Goal: Transaction & Acquisition: Purchase product/service

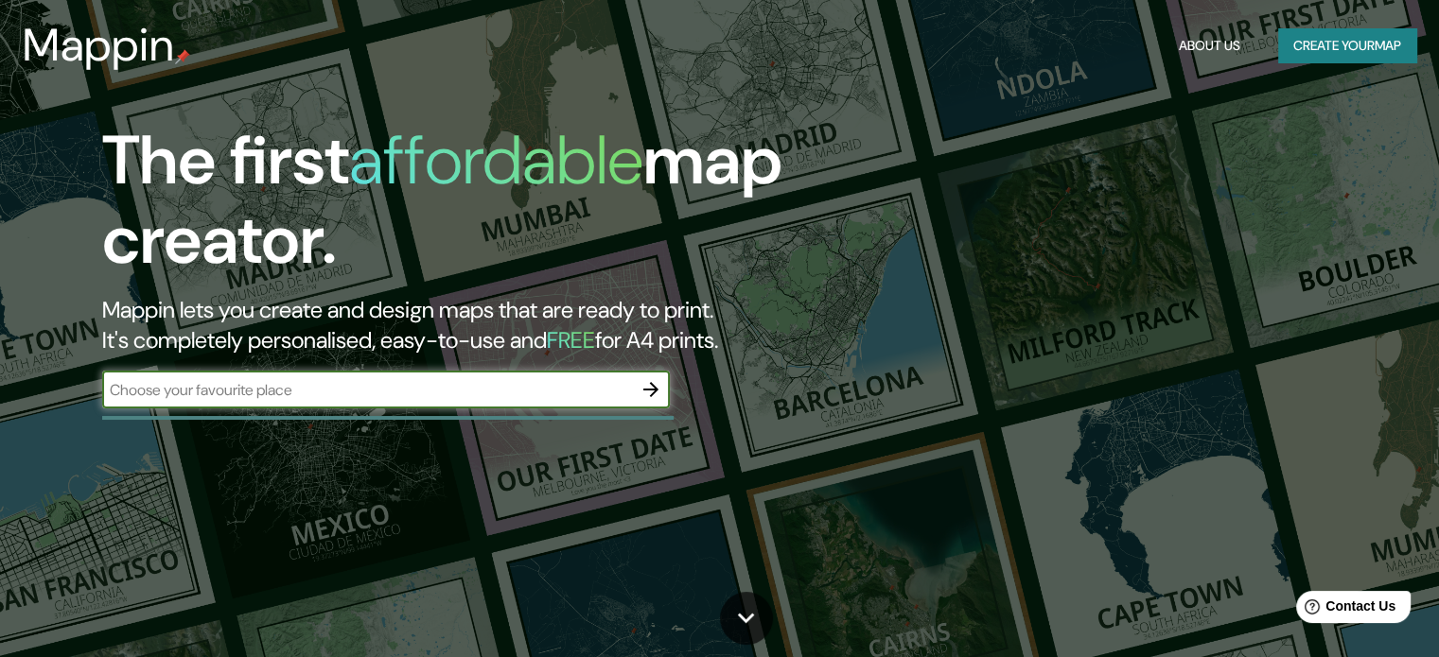
click at [428, 391] on input "text" at bounding box center [367, 390] width 530 height 22
type input "belalacazar"
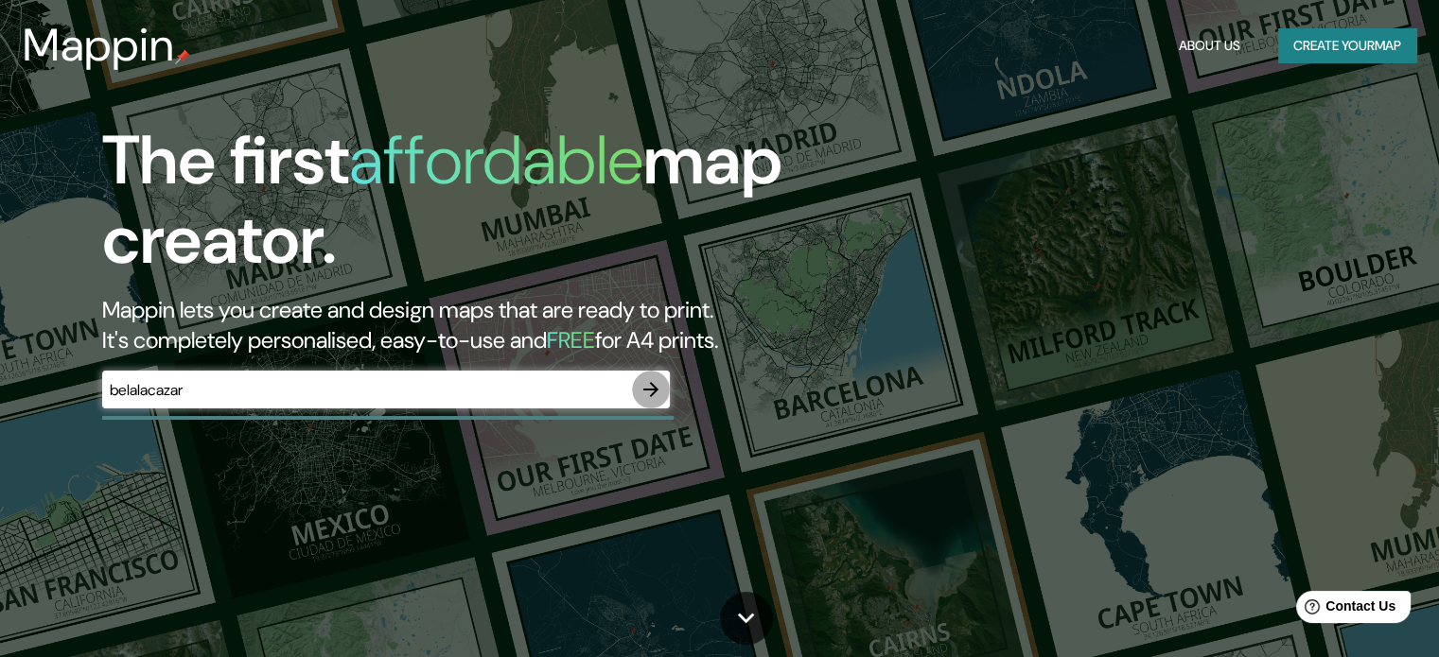
click at [658, 392] on icon "button" at bounding box center [650, 389] width 23 height 23
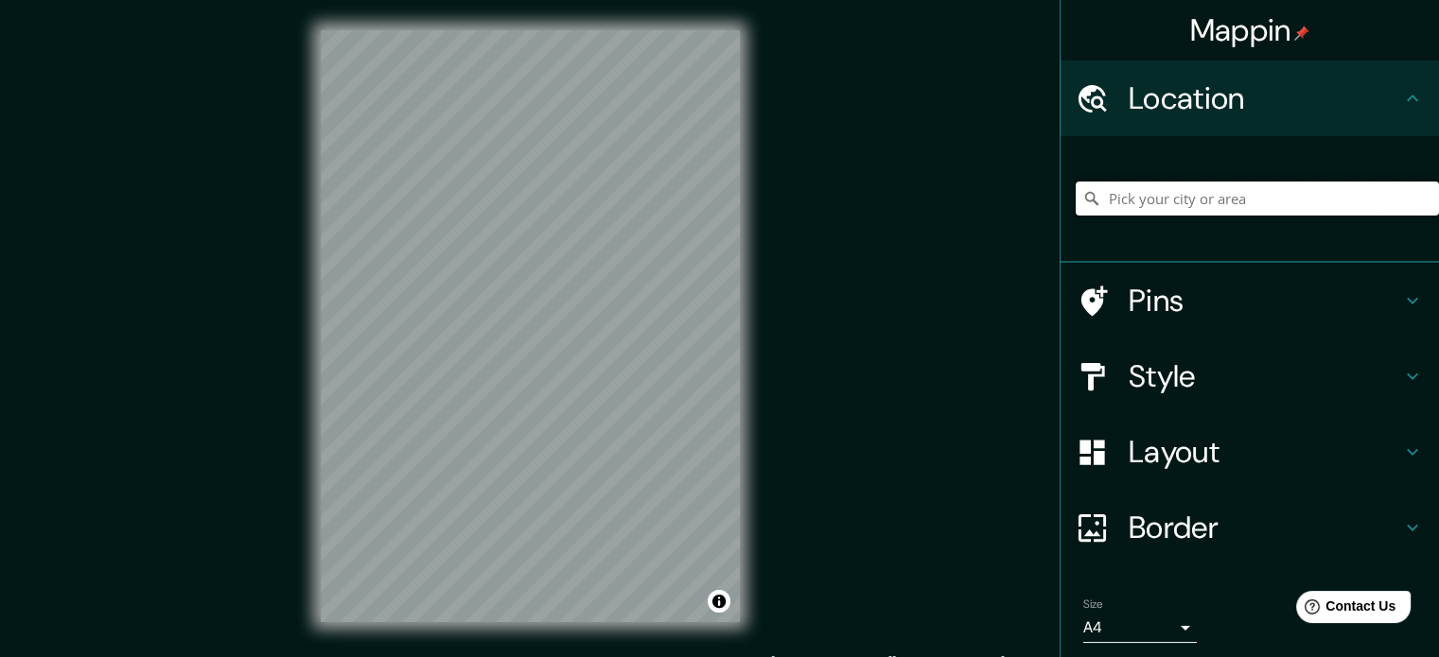
click at [1092, 203] on input "Pick your city or area" at bounding box center [1256, 199] width 363 height 34
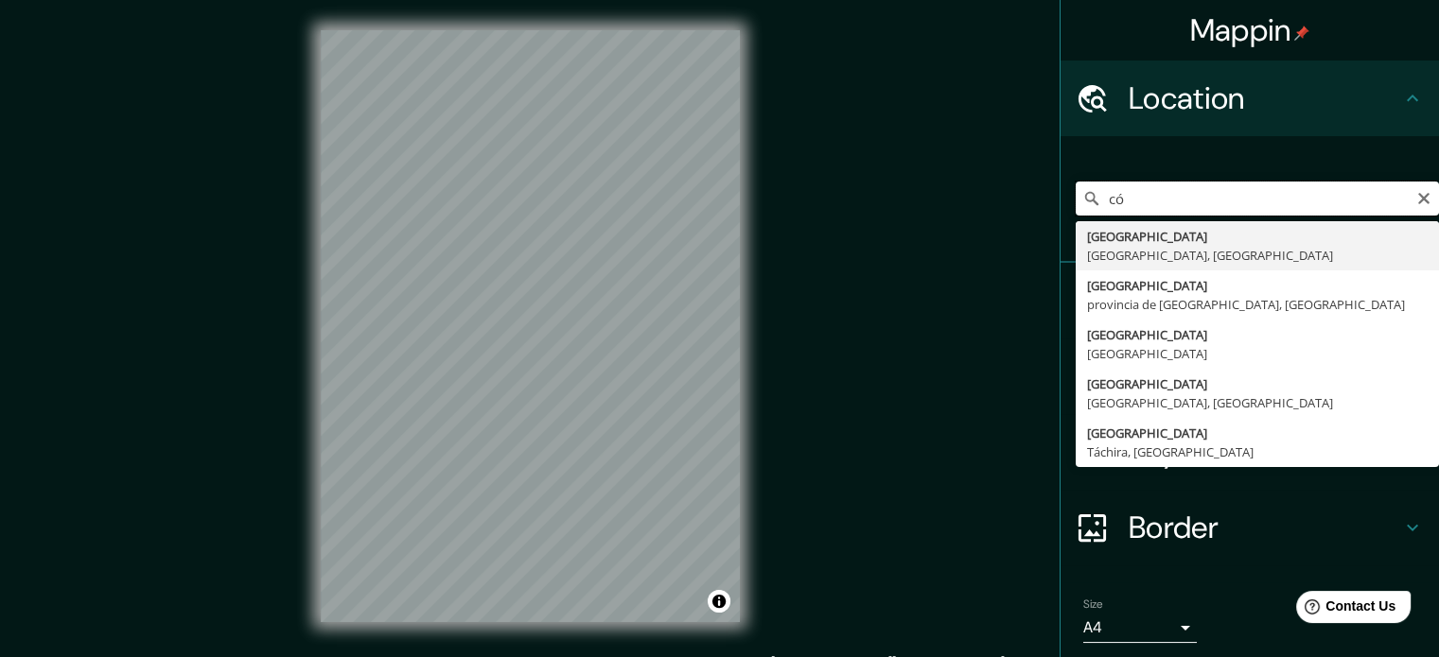
type input "c"
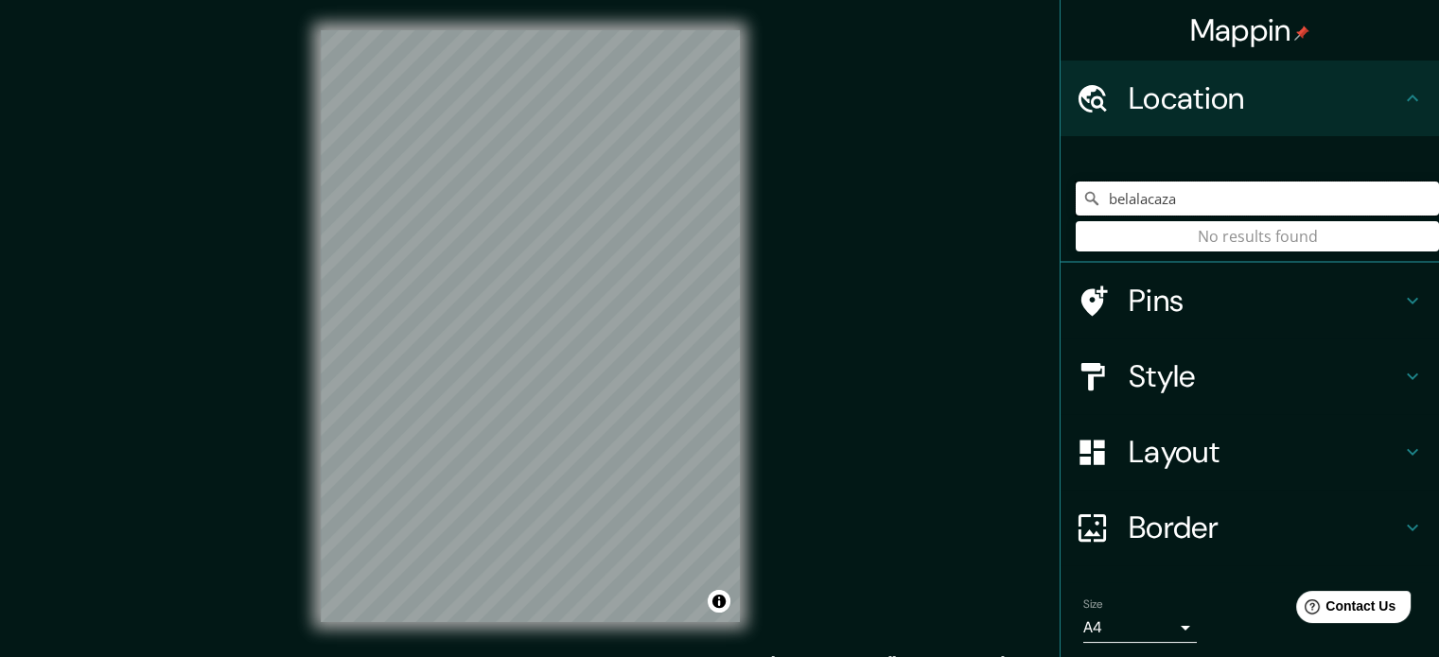
click at [1131, 200] on input "belalacaza" at bounding box center [1256, 199] width 363 height 34
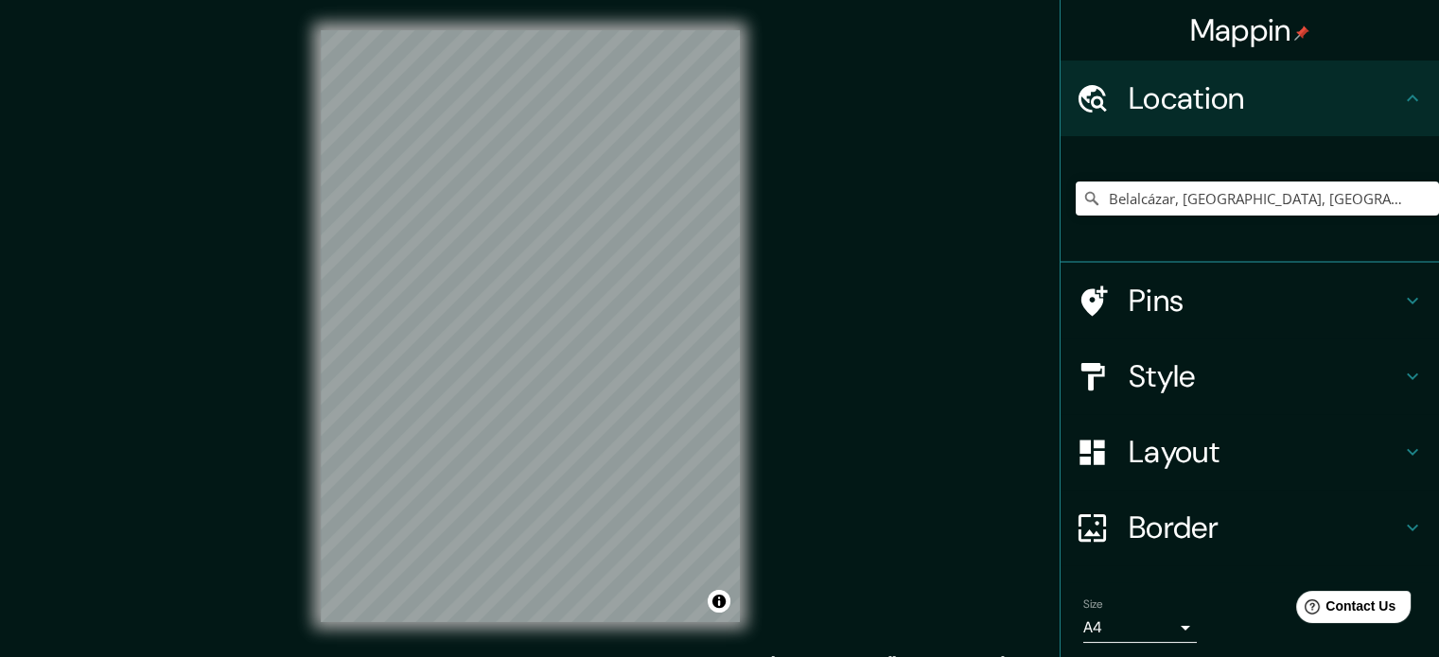
click at [1179, 372] on h4 "Style" at bounding box center [1264, 377] width 272 height 38
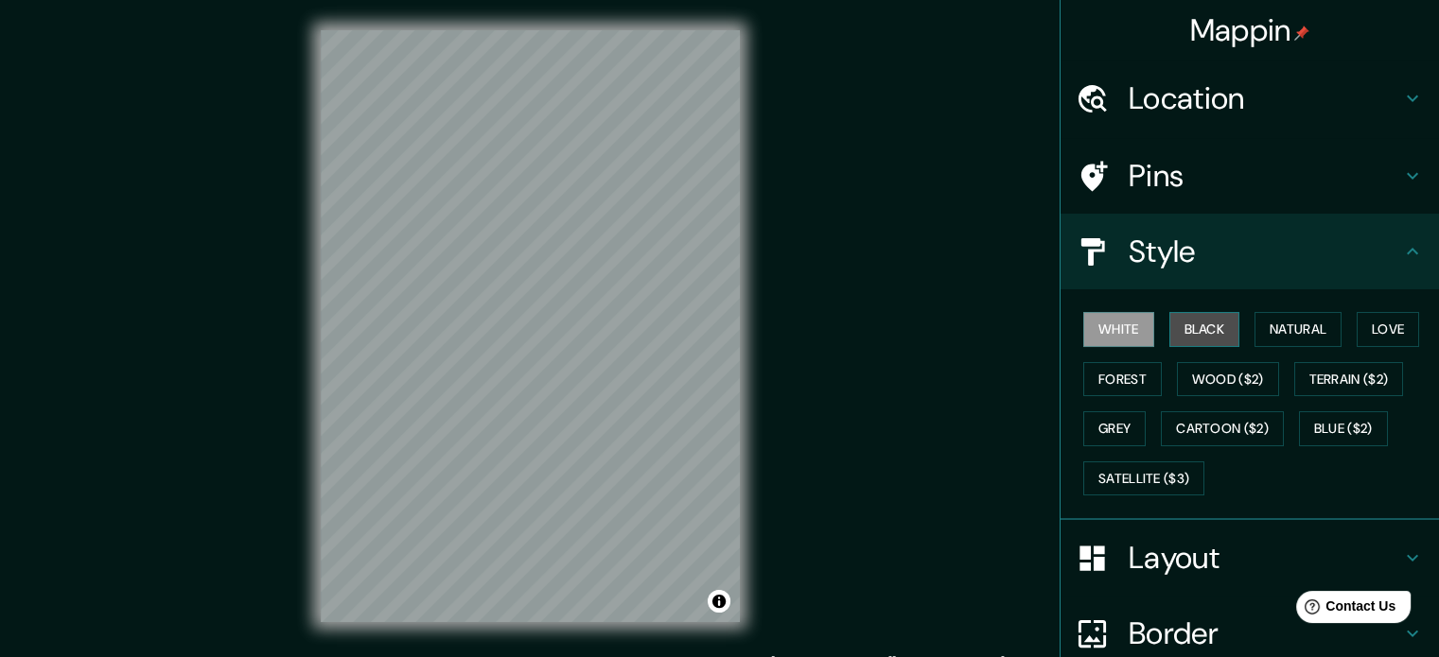
click at [1189, 335] on button "Black" at bounding box center [1204, 329] width 71 height 35
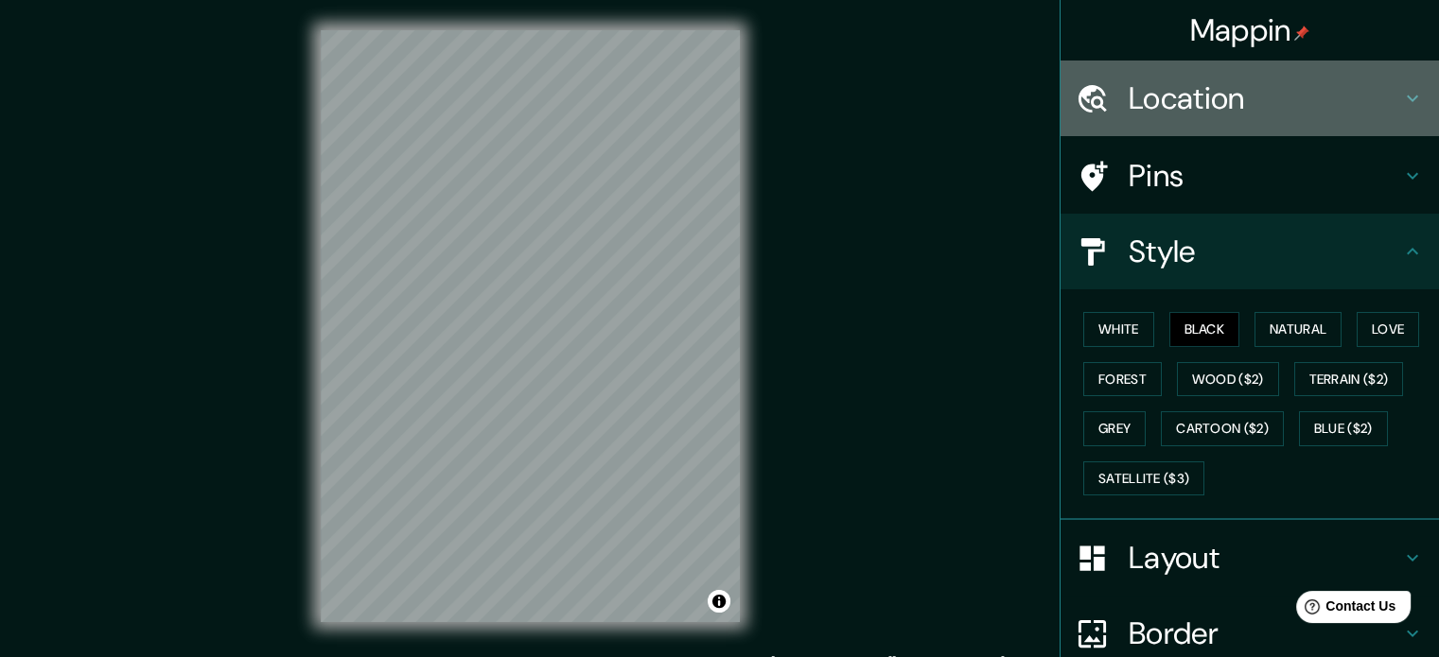
click at [1131, 92] on h4 "Location" at bounding box center [1264, 98] width 272 height 38
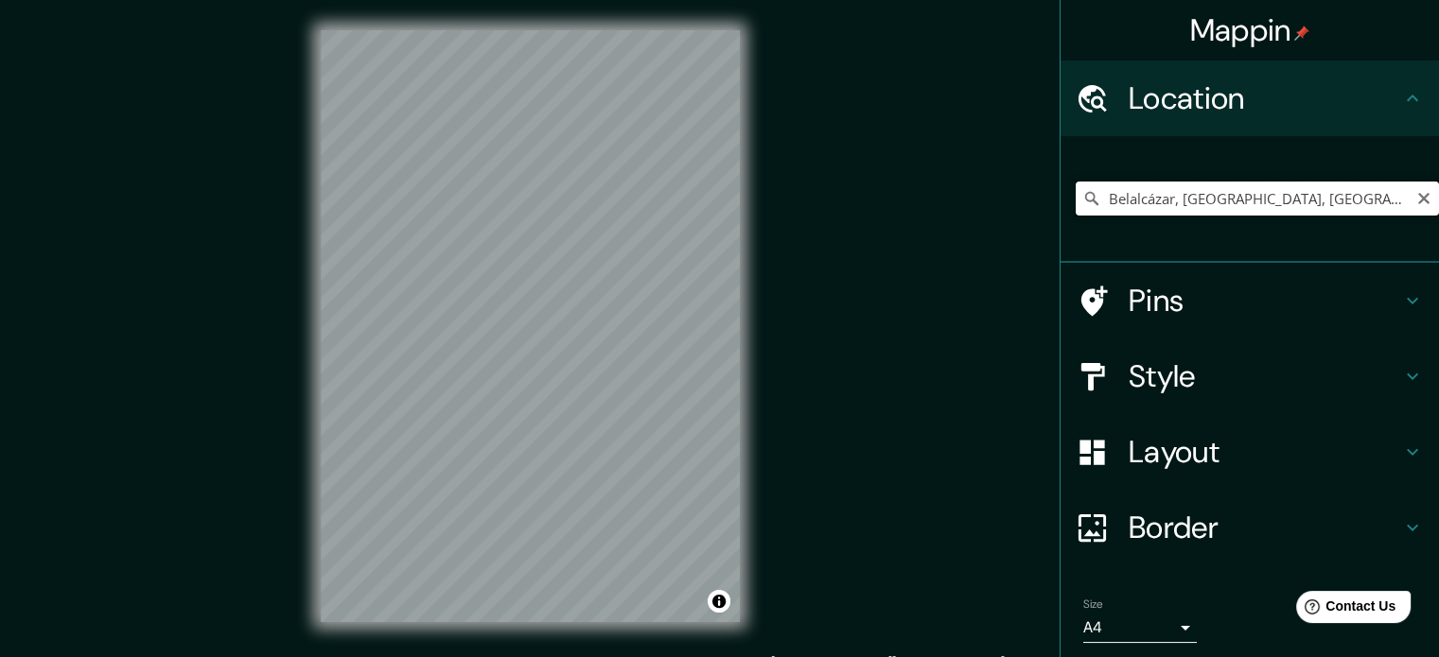
click at [1362, 201] on input "Belalcázar, [GEOGRAPHIC_DATA], [GEOGRAPHIC_DATA]" at bounding box center [1256, 199] width 363 height 34
click at [1085, 202] on icon at bounding box center [1091, 198] width 13 height 13
click at [1082, 200] on icon at bounding box center [1091, 198] width 19 height 19
click at [1075, 233] on div "Belalcázar, [GEOGRAPHIC_DATA], [GEOGRAPHIC_DATA]" at bounding box center [1256, 198] width 363 height 95
click at [1082, 197] on icon at bounding box center [1091, 198] width 19 height 19
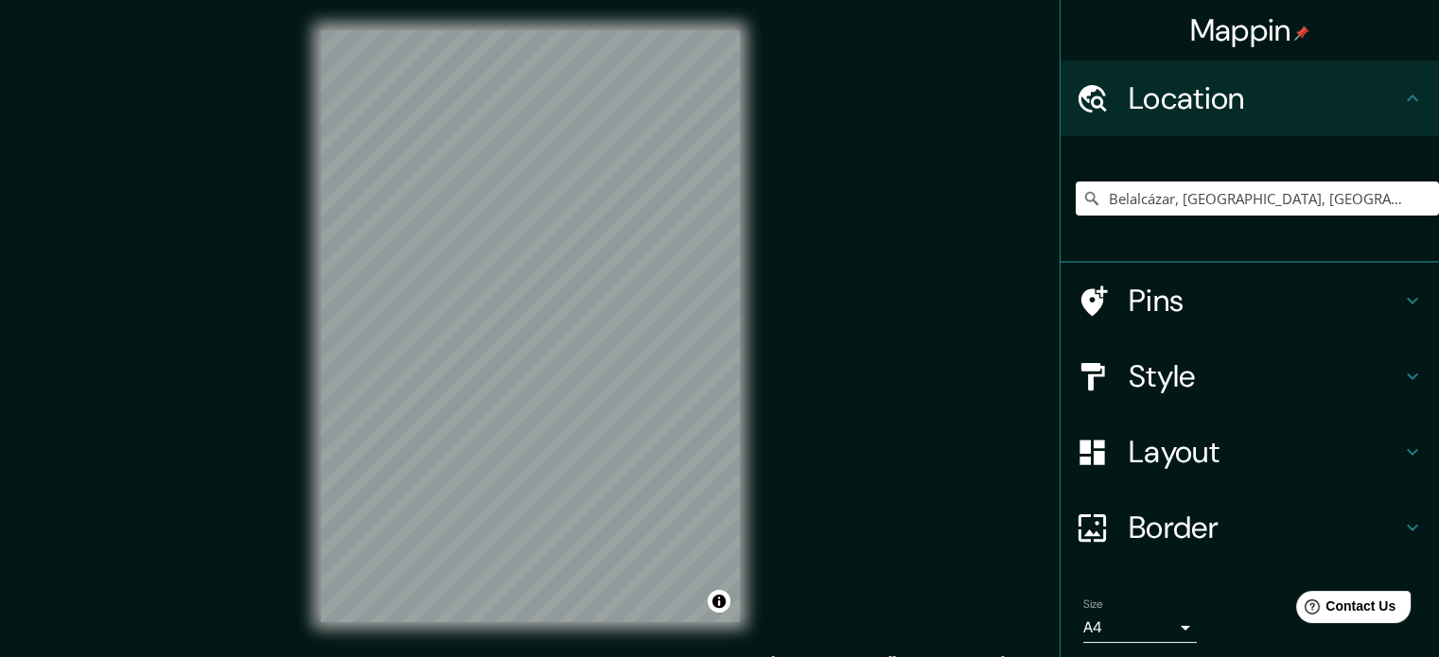
click at [1188, 455] on h4 "Layout" at bounding box center [1264, 452] width 272 height 38
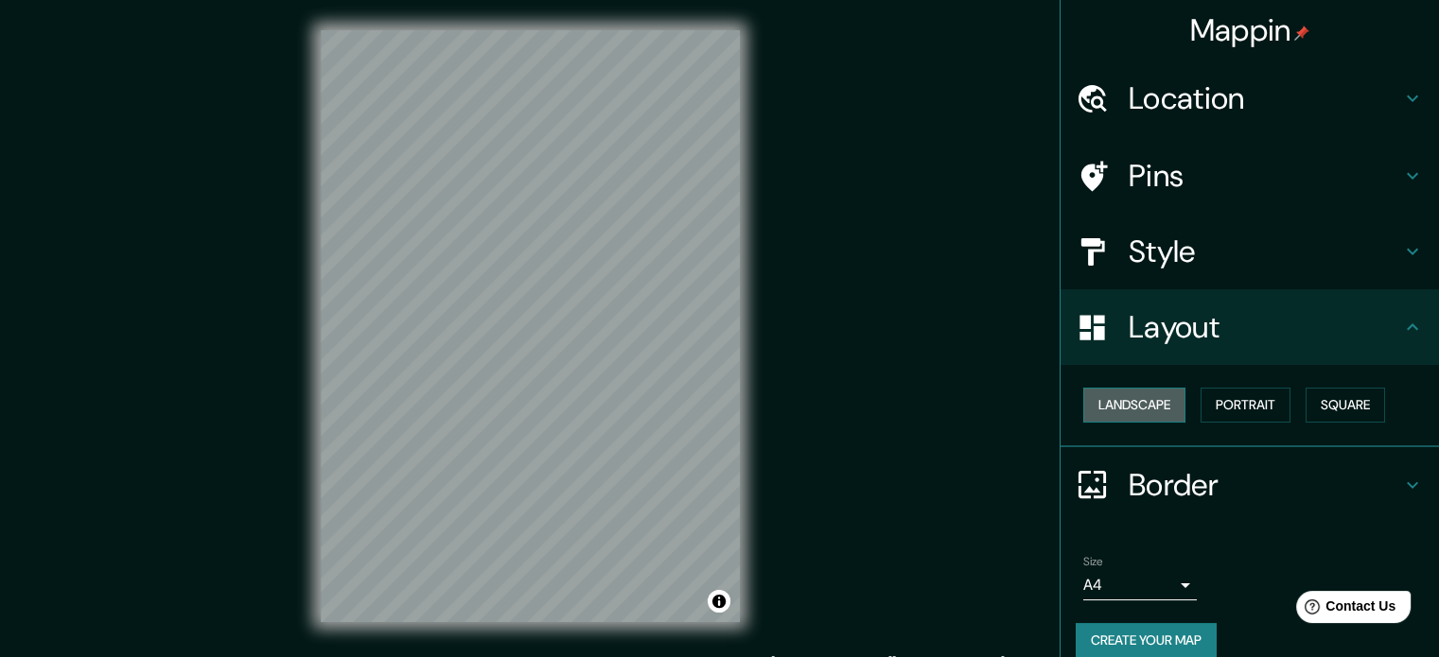
click at [1160, 408] on button "Landscape" at bounding box center [1134, 405] width 102 height 35
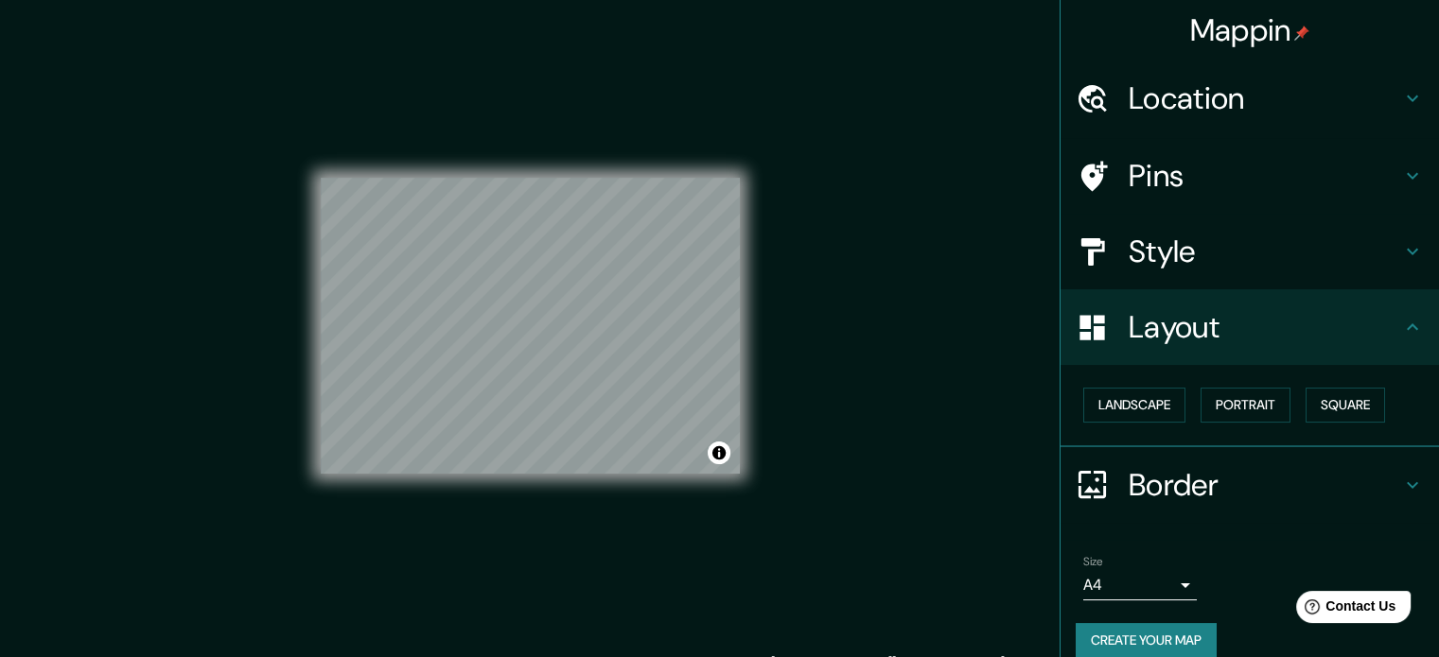
click at [568, 480] on div "© Mapbox © OpenStreetMap Improve this map" at bounding box center [530, 326] width 419 height 592
click at [585, 483] on div "© Mapbox © OpenStreetMap Improve this map" at bounding box center [530, 326] width 419 height 592
click at [1186, 82] on h4 "Location" at bounding box center [1264, 98] width 272 height 38
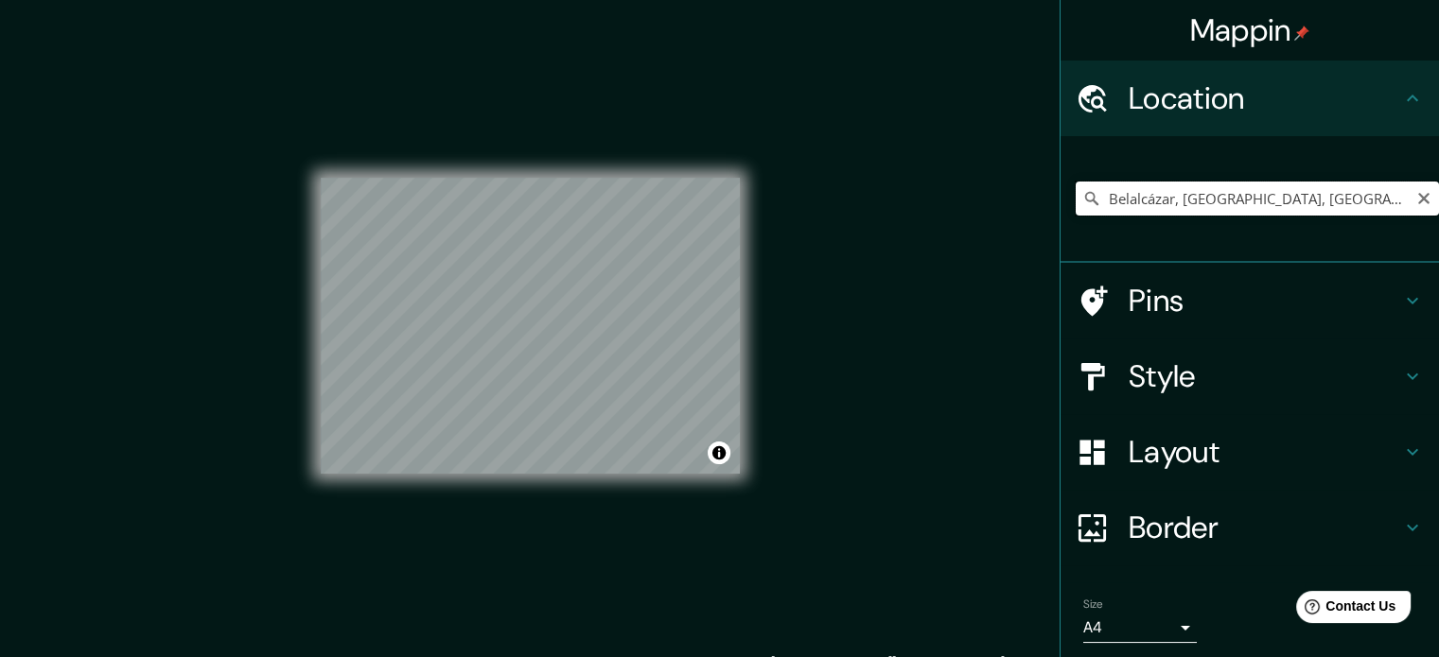
drag, startPoint x: 1357, startPoint y: 204, endPoint x: 1060, endPoint y: 206, distance: 297.0
click at [1075, 205] on input "Belalcázar, [GEOGRAPHIC_DATA], [GEOGRAPHIC_DATA]" at bounding box center [1256, 199] width 363 height 34
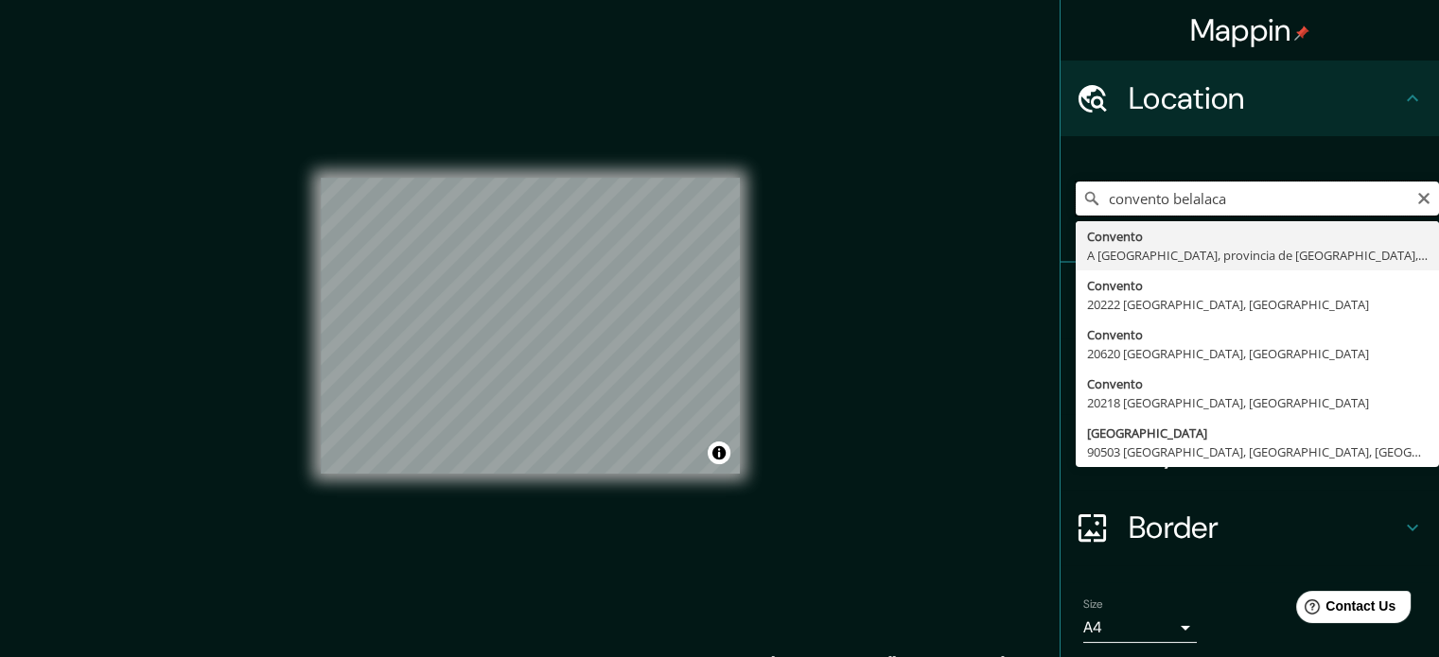
click at [1218, 192] on input "convento belalaca" at bounding box center [1256, 199] width 363 height 34
click at [1159, 192] on input "convento belalcazar" at bounding box center [1256, 199] width 363 height 34
click at [1293, 190] on input "convento clarisas belalcazar" at bounding box center [1256, 199] width 363 height 34
type input "Belalcázar, [GEOGRAPHIC_DATA], [GEOGRAPHIC_DATA]"
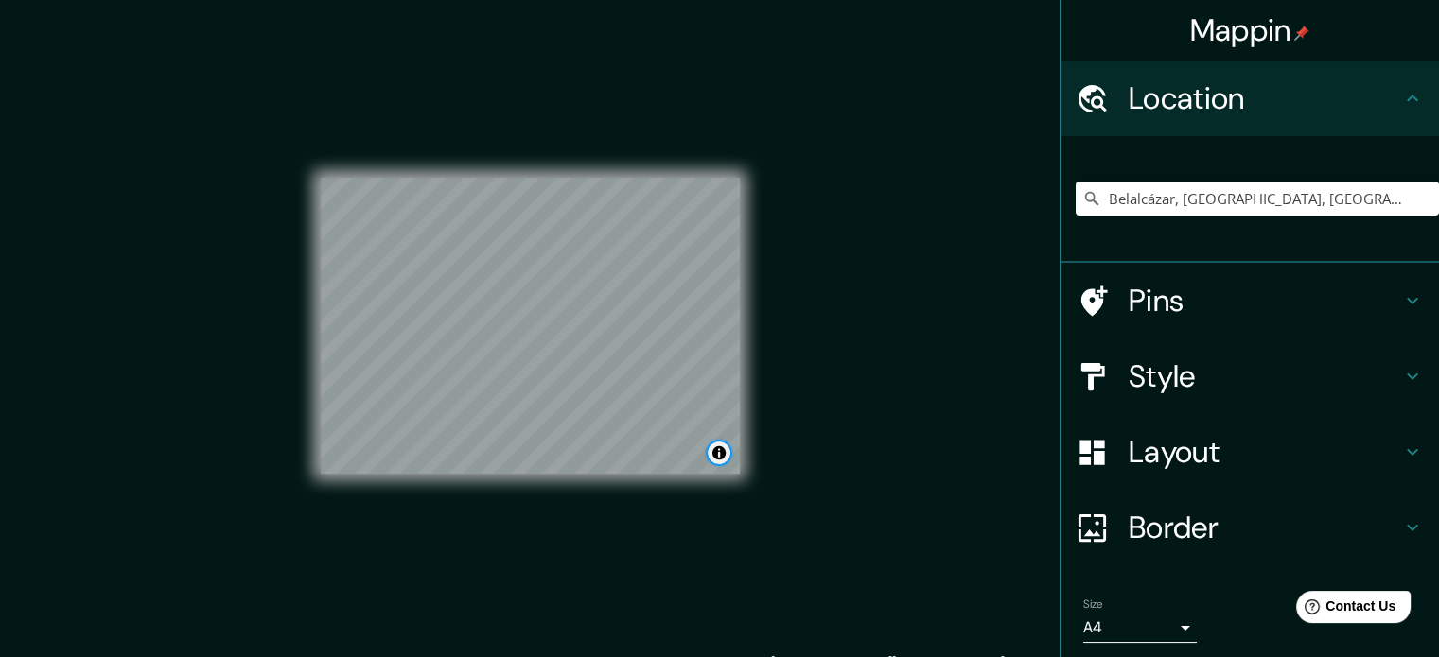
click at [714, 455] on button "Toggle attribution" at bounding box center [718, 453] width 23 height 23
drag, startPoint x: 714, startPoint y: 455, endPoint x: 760, endPoint y: 446, distance: 47.1
click at [713, 455] on button "Toggle attribution" at bounding box center [718, 453] width 23 height 23
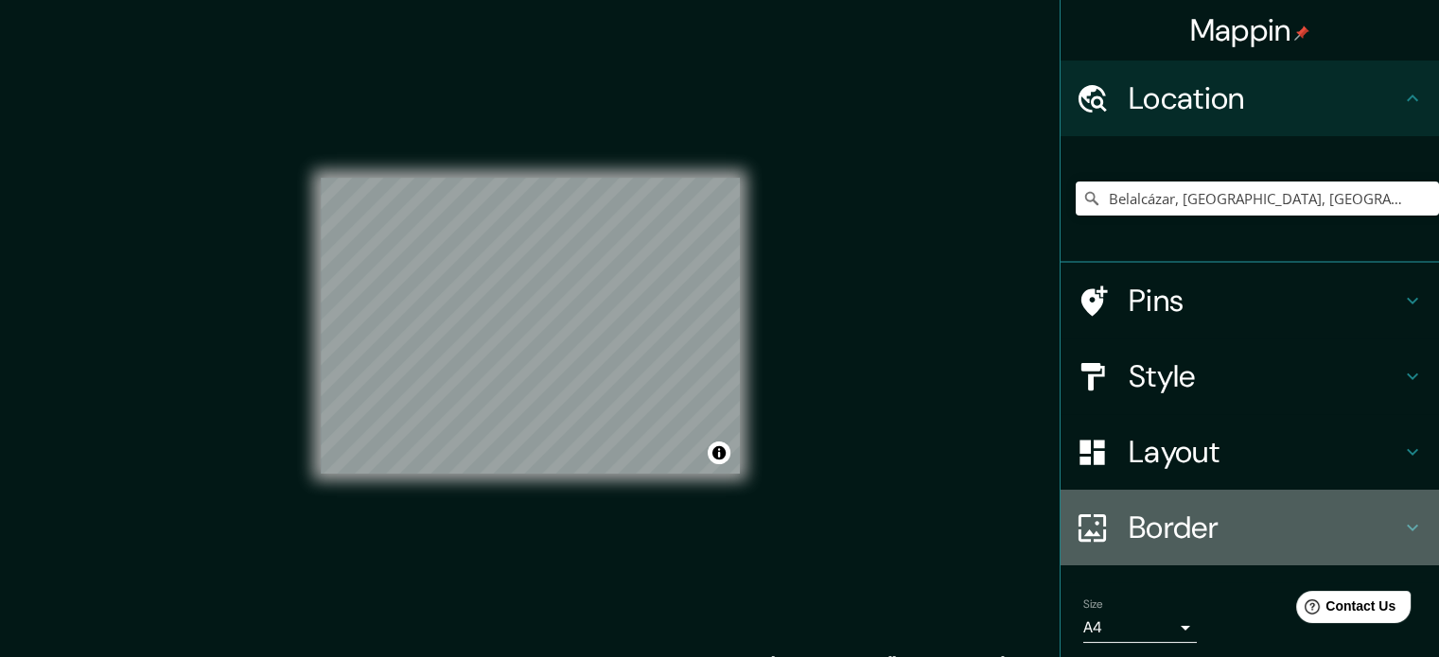
click at [1127, 506] on div "Border" at bounding box center [1249, 528] width 378 height 76
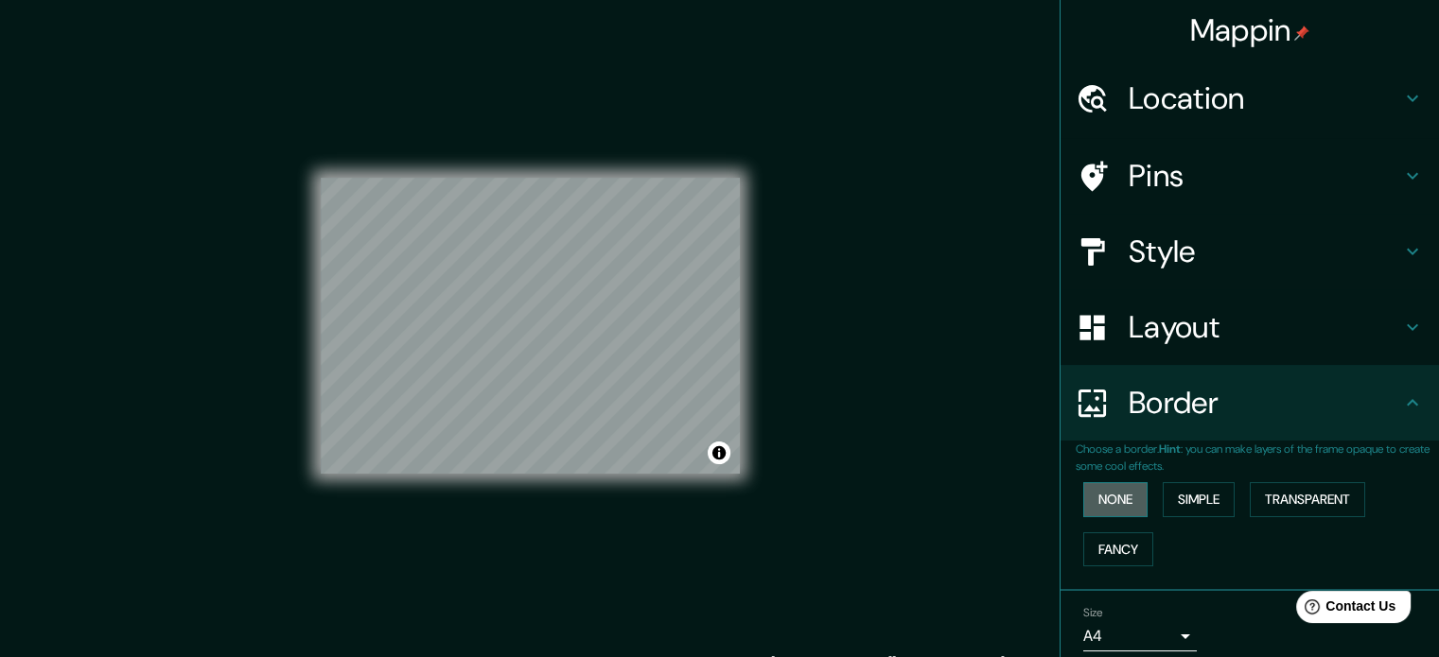
click at [1109, 493] on button "None" at bounding box center [1115, 499] width 64 height 35
click at [1188, 498] on button "Simple" at bounding box center [1198, 499] width 72 height 35
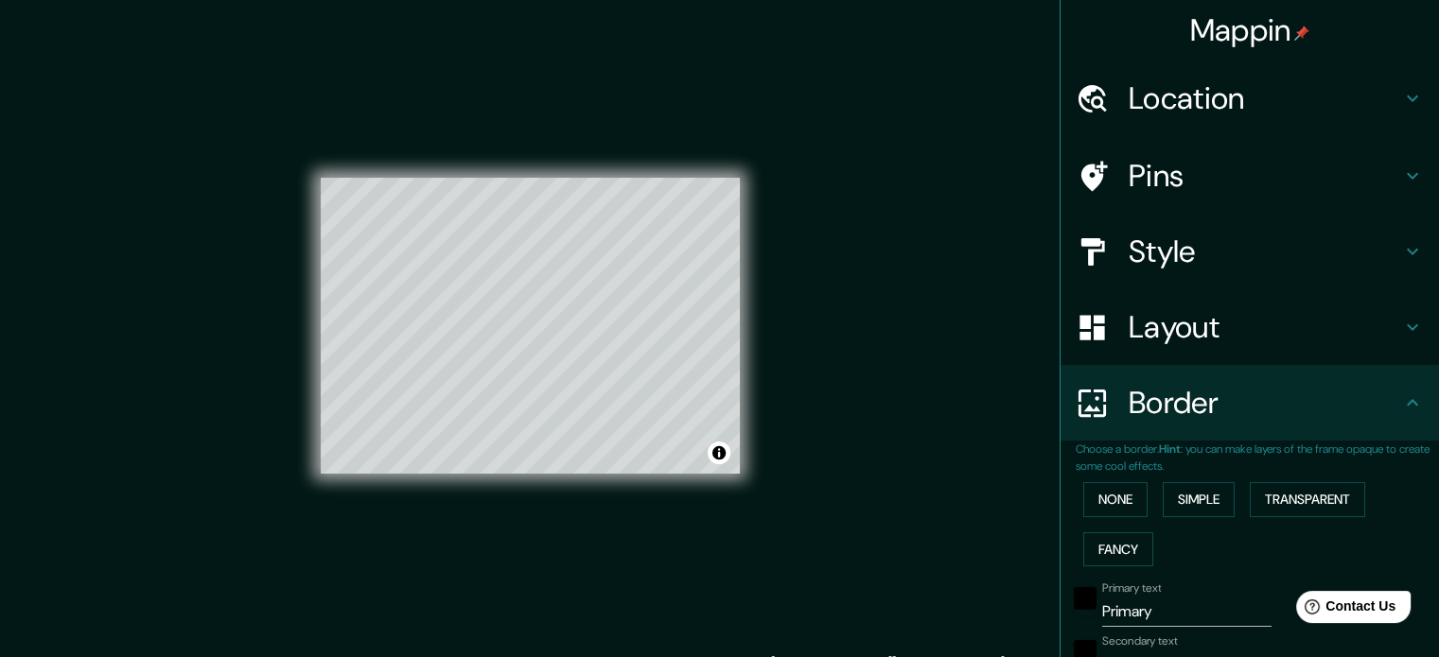
click at [1265, 480] on div "None Simple Transparent Fancy" at bounding box center [1256, 524] width 363 height 99
click at [1267, 490] on button "Transparent" at bounding box center [1306, 499] width 115 height 35
click at [1128, 546] on button "Fancy" at bounding box center [1118, 550] width 70 height 35
click at [1126, 521] on div "None Simple Transparent Fancy" at bounding box center [1256, 524] width 363 height 99
click at [1124, 506] on button "None" at bounding box center [1115, 499] width 64 height 35
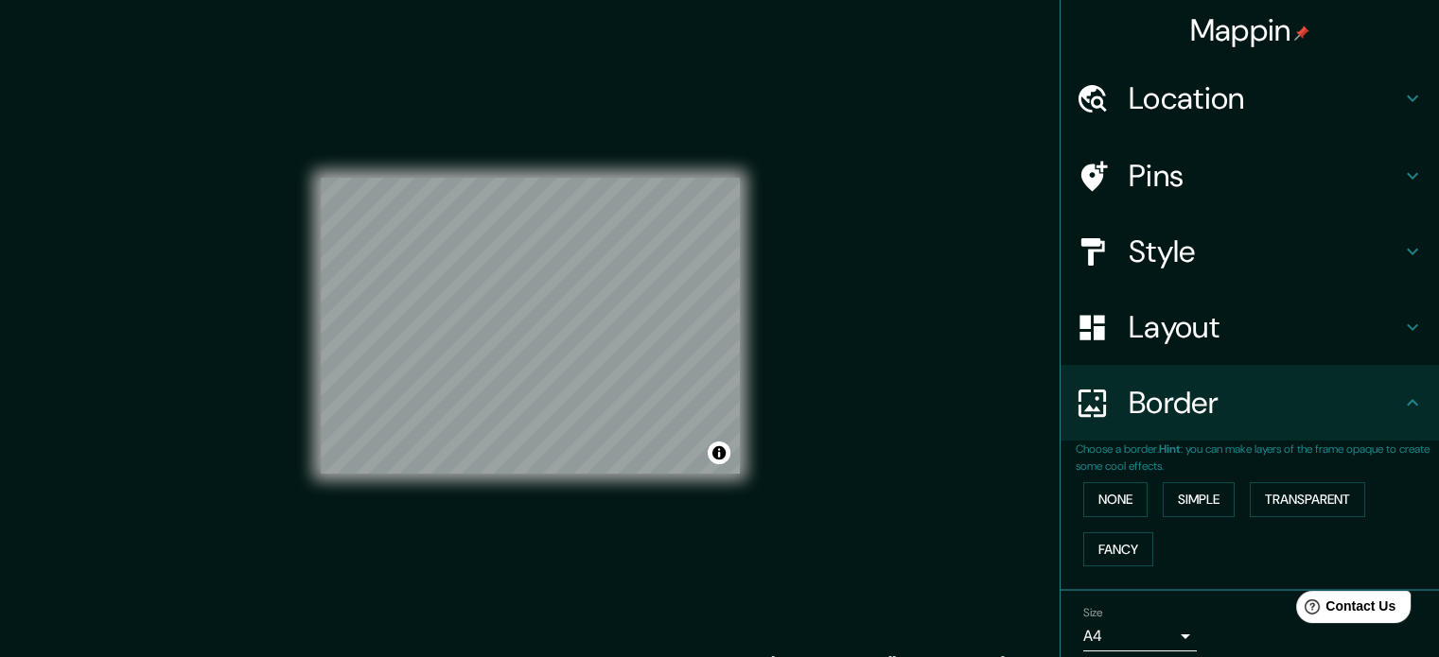
click at [1154, 633] on body "Mappin Location [GEOGRAPHIC_DATA], [GEOGRAPHIC_DATA], [GEOGRAPHIC_DATA] Pins St…" at bounding box center [719, 328] width 1439 height 657
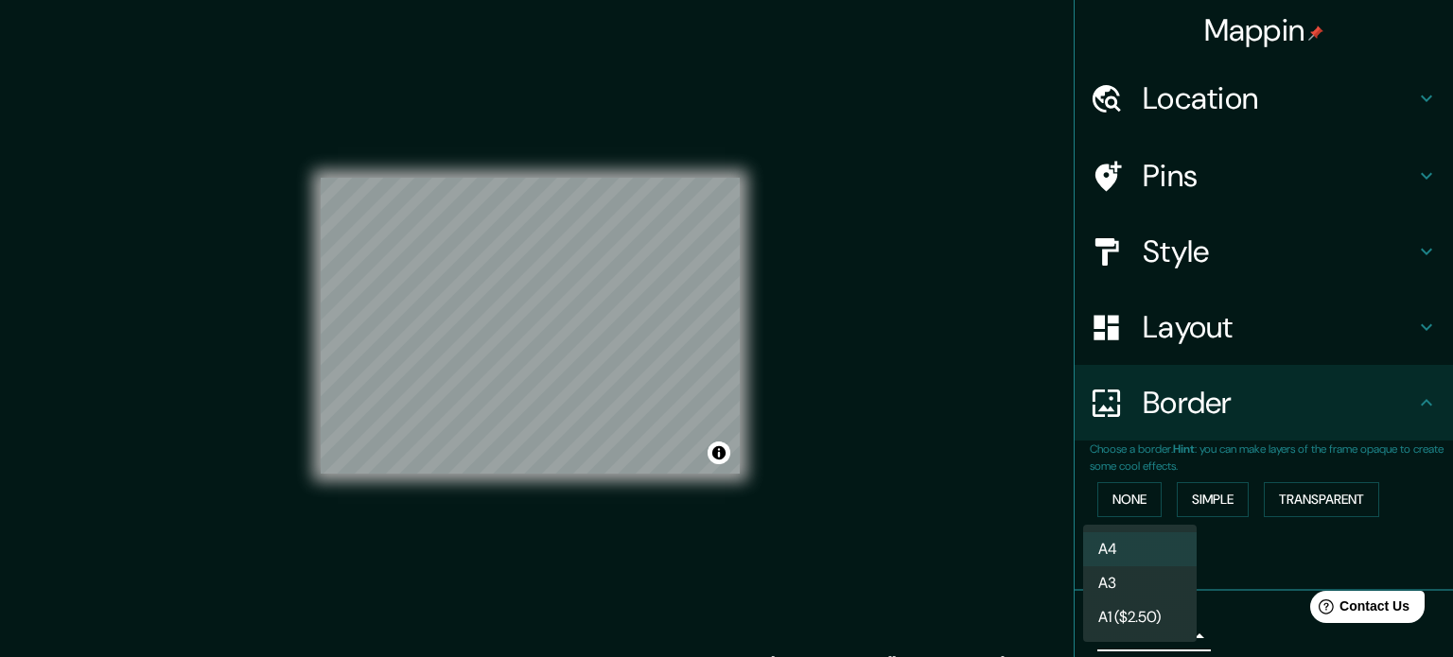
click at [1218, 577] on div at bounding box center [726, 328] width 1453 height 657
click at [1161, 627] on body "Mappin Location [GEOGRAPHIC_DATA], [GEOGRAPHIC_DATA], [GEOGRAPHIC_DATA] Pins St…" at bounding box center [726, 328] width 1453 height 657
click at [1146, 582] on li "A3" at bounding box center [1140, 584] width 114 height 34
type input "a4"
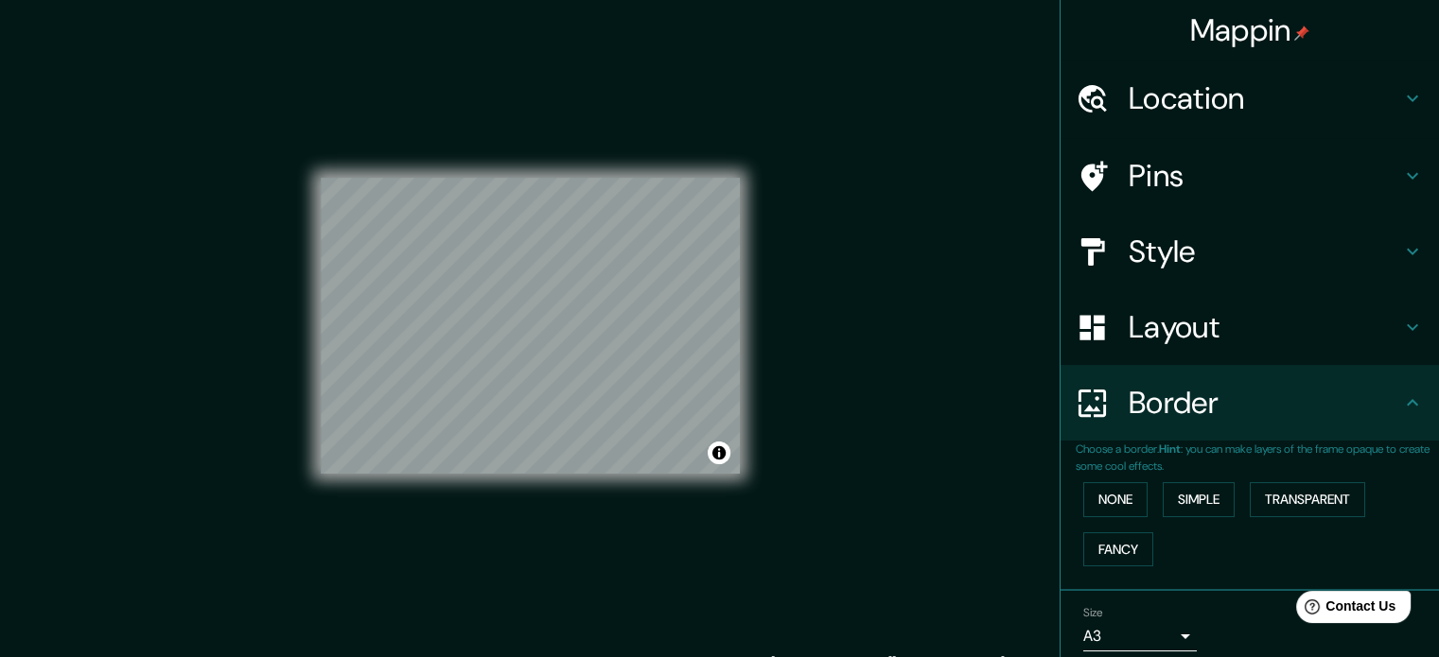
click at [613, 172] on div "© Mapbox © OpenStreetMap Improve this map" at bounding box center [530, 326] width 419 height 592
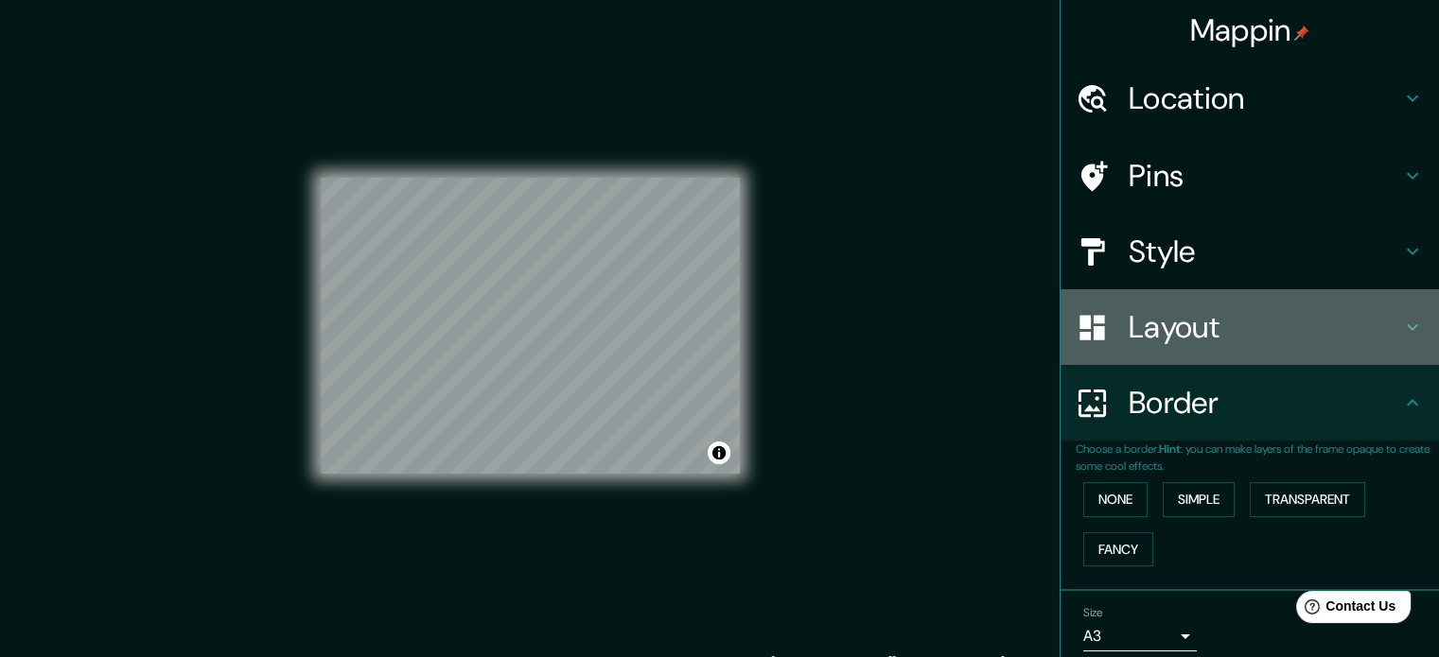
click at [1204, 333] on h4 "Layout" at bounding box center [1264, 327] width 272 height 38
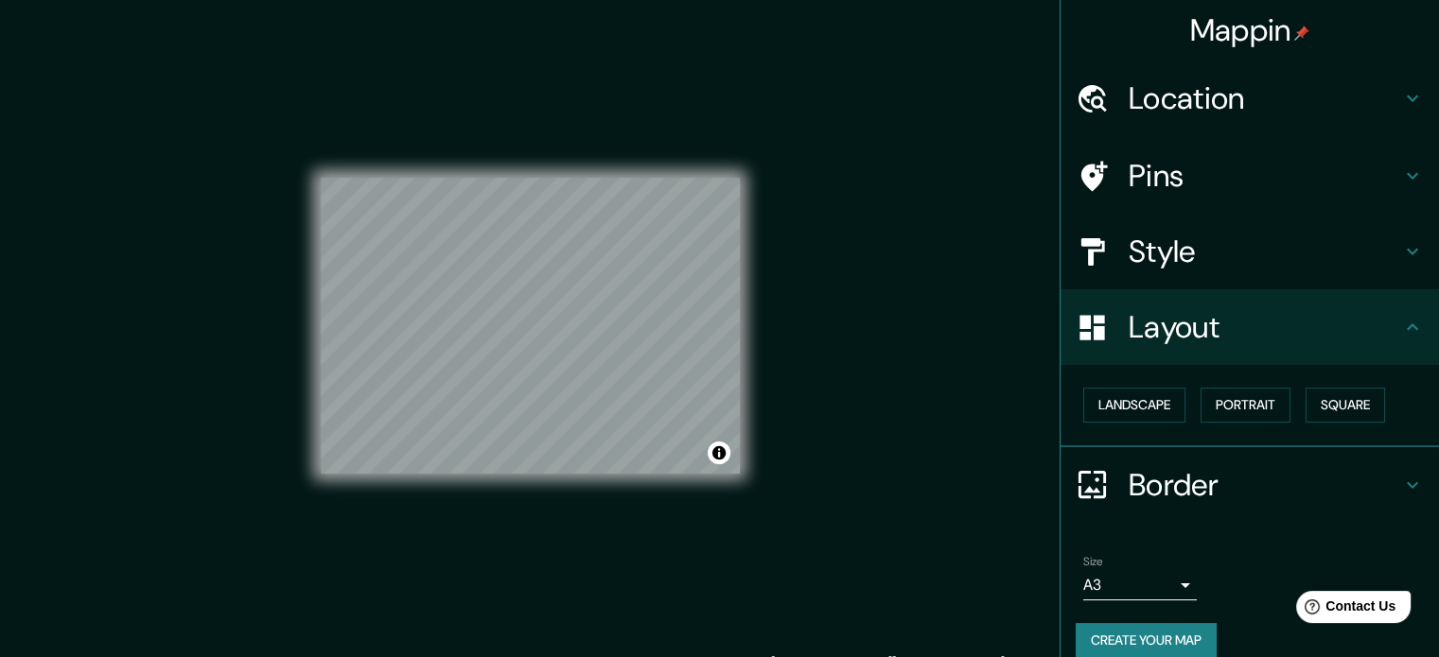
click at [1204, 333] on h4 "Layout" at bounding box center [1264, 327] width 272 height 38
click at [578, 483] on div "© Mapbox © OpenStreetMap Improve this map" at bounding box center [530, 326] width 419 height 592
click at [640, 545] on div "© Mapbox © OpenStreetMap Improve this map" at bounding box center [530, 326] width 419 height 592
click at [1230, 145] on div "Pins" at bounding box center [1249, 176] width 378 height 76
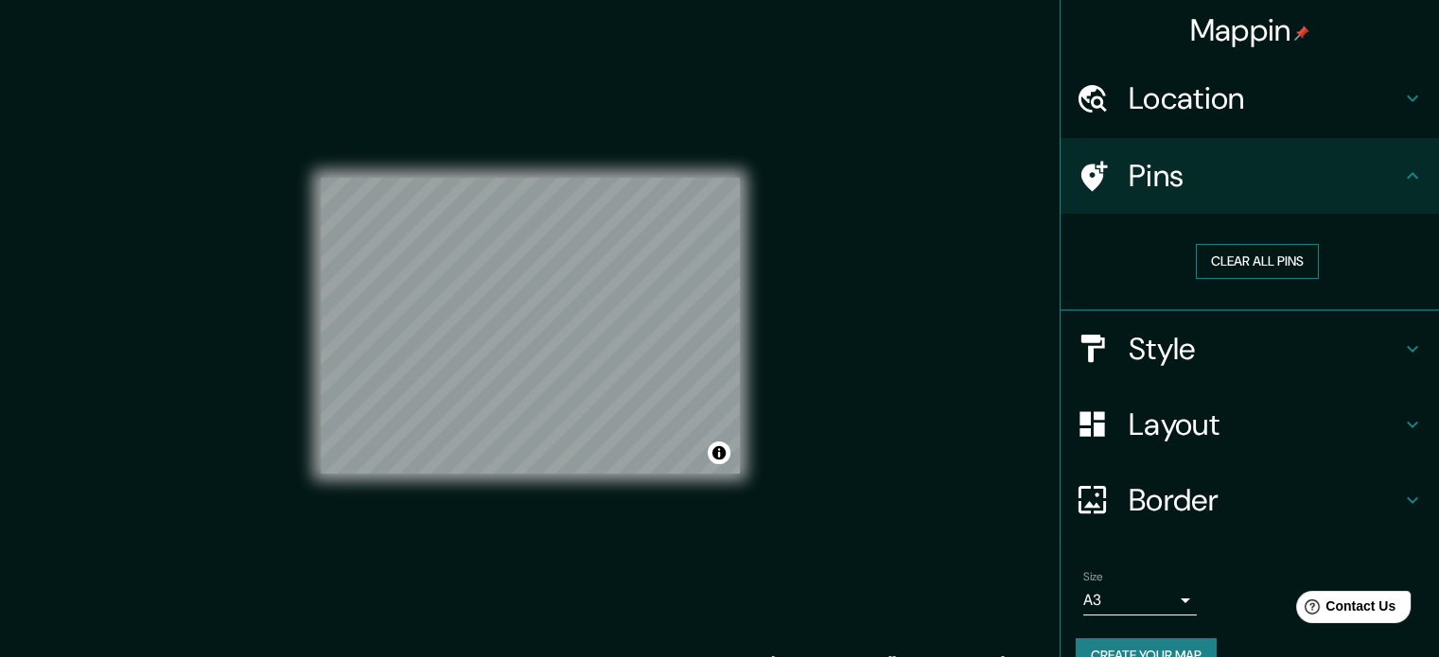
click at [1252, 251] on button "Clear all pins" at bounding box center [1257, 261] width 123 height 35
click at [1226, 255] on button "Clear all pins" at bounding box center [1257, 261] width 123 height 35
click at [1251, 195] on div "Pins" at bounding box center [1249, 176] width 378 height 76
click at [1413, 175] on div "Pins" at bounding box center [1249, 176] width 378 height 76
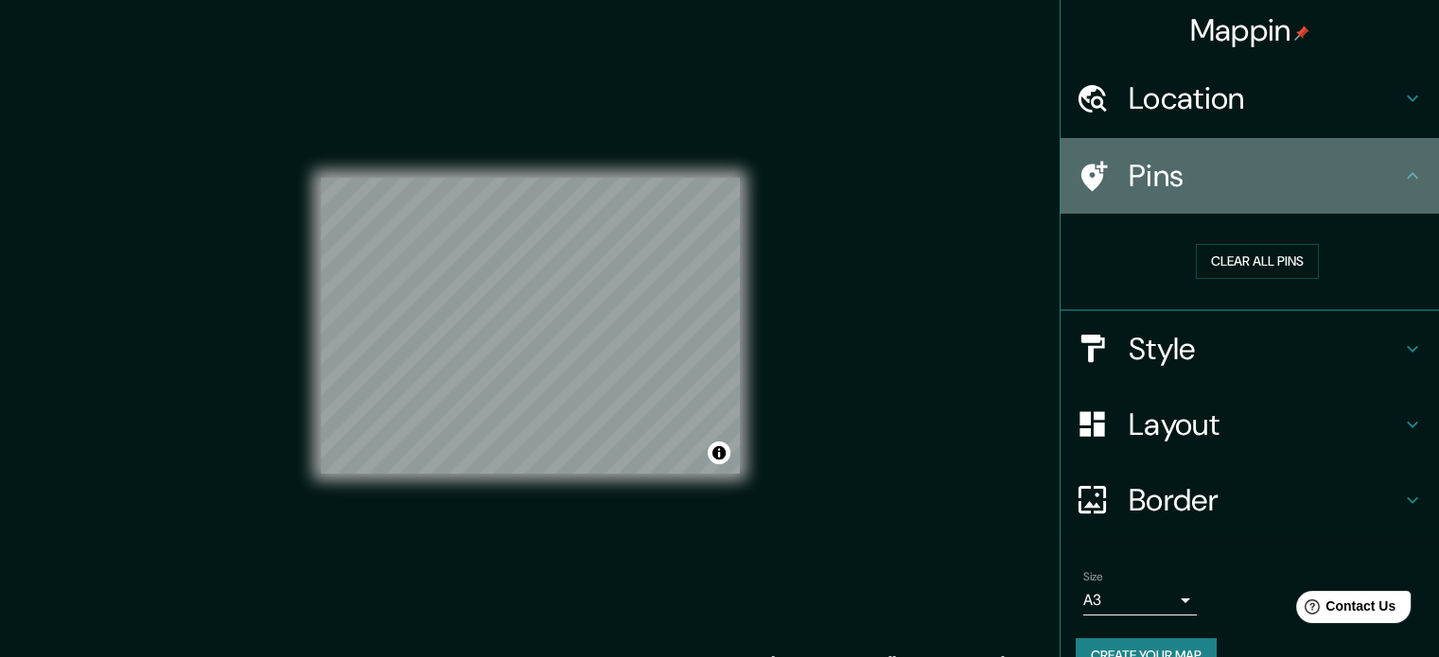
click at [1406, 171] on icon at bounding box center [1412, 176] width 23 height 23
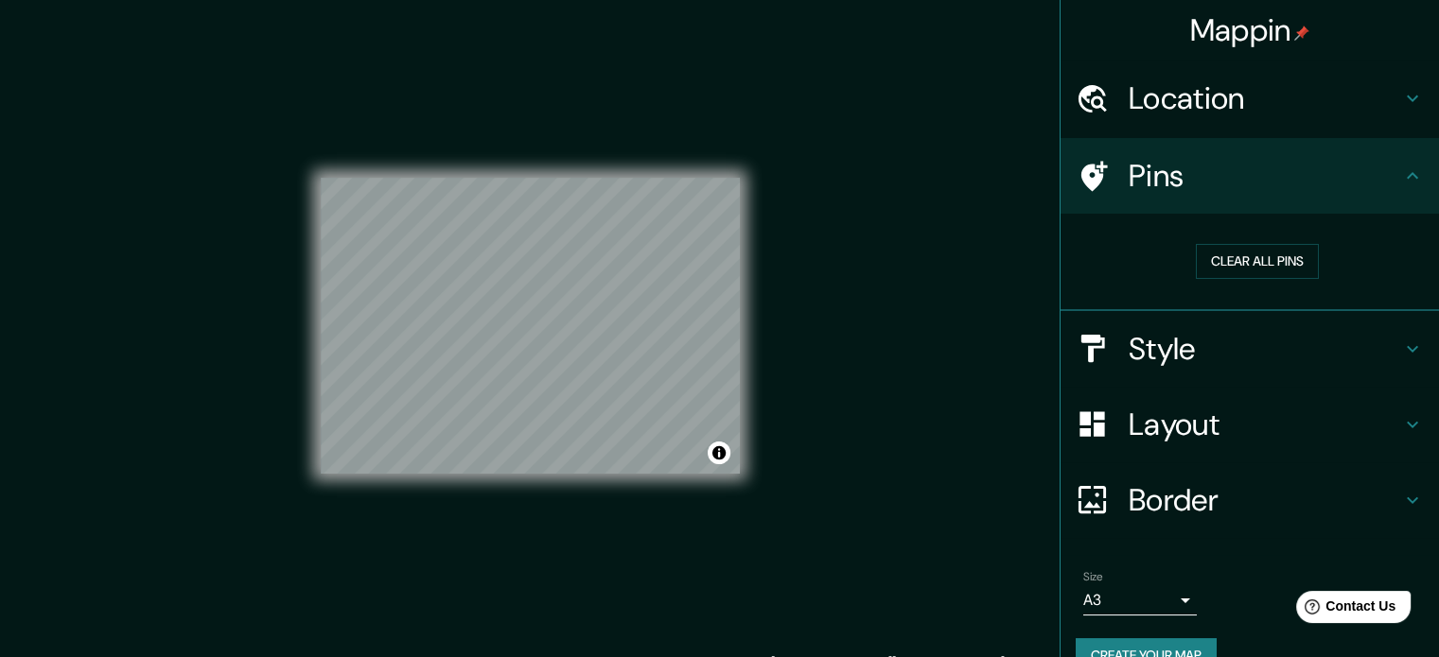
click at [1260, 550] on ul "Location [GEOGRAPHIC_DATA], [GEOGRAPHIC_DATA], [GEOGRAPHIC_DATA] Pins Clear all…" at bounding box center [1249, 378] width 378 height 635
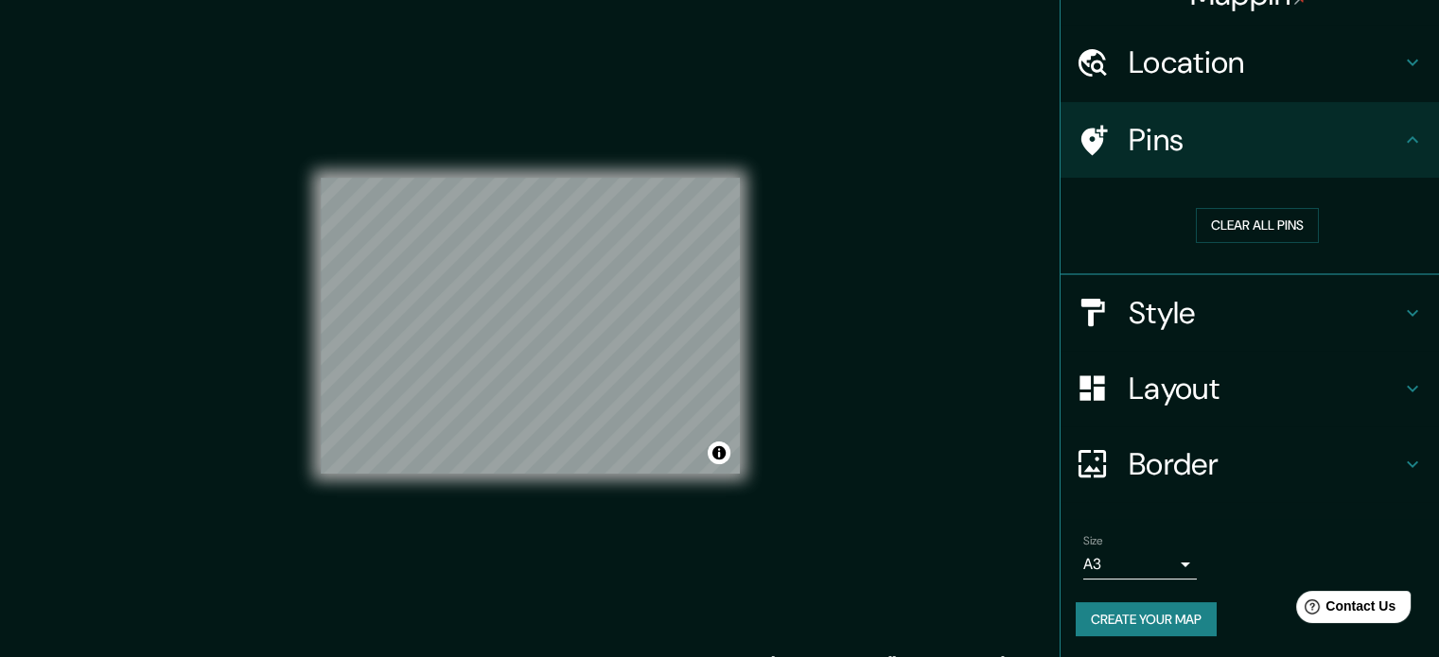
click at [1166, 620] on button "Create your map" at bounding box center [1145, 620] width 141 height 35
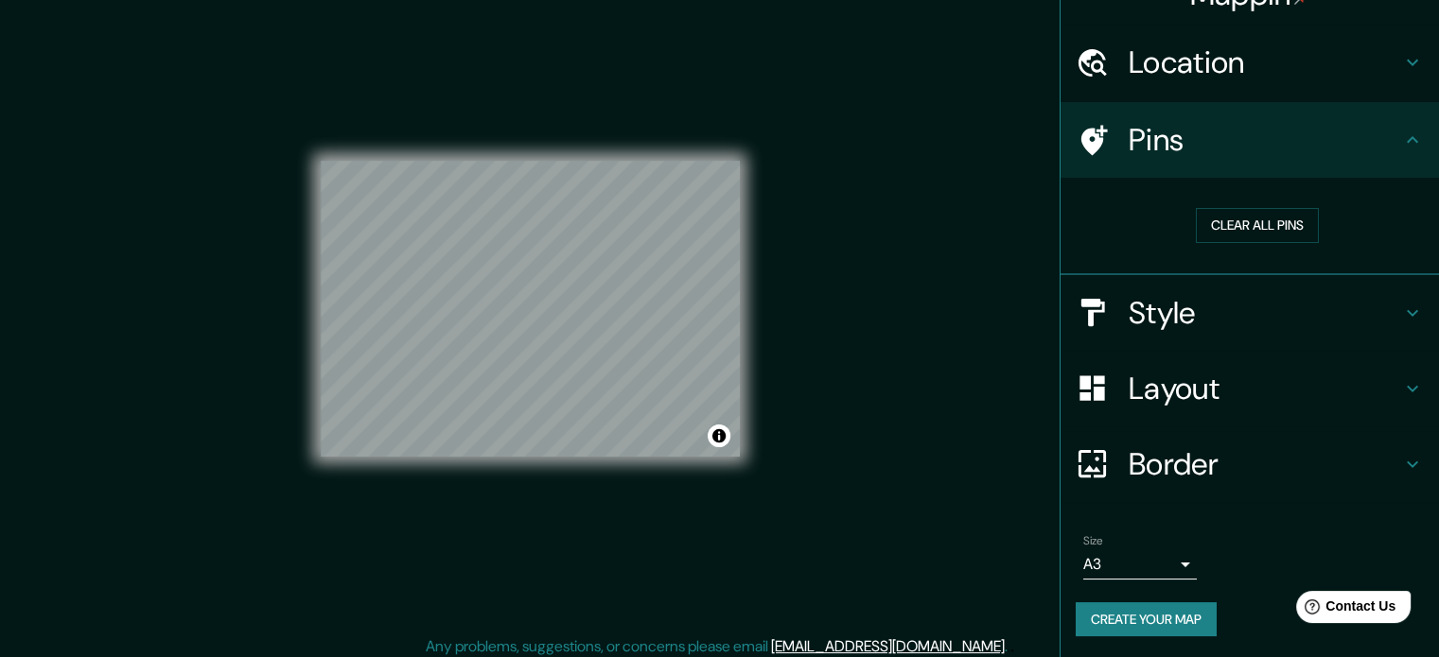
scroll to position [25, 0]
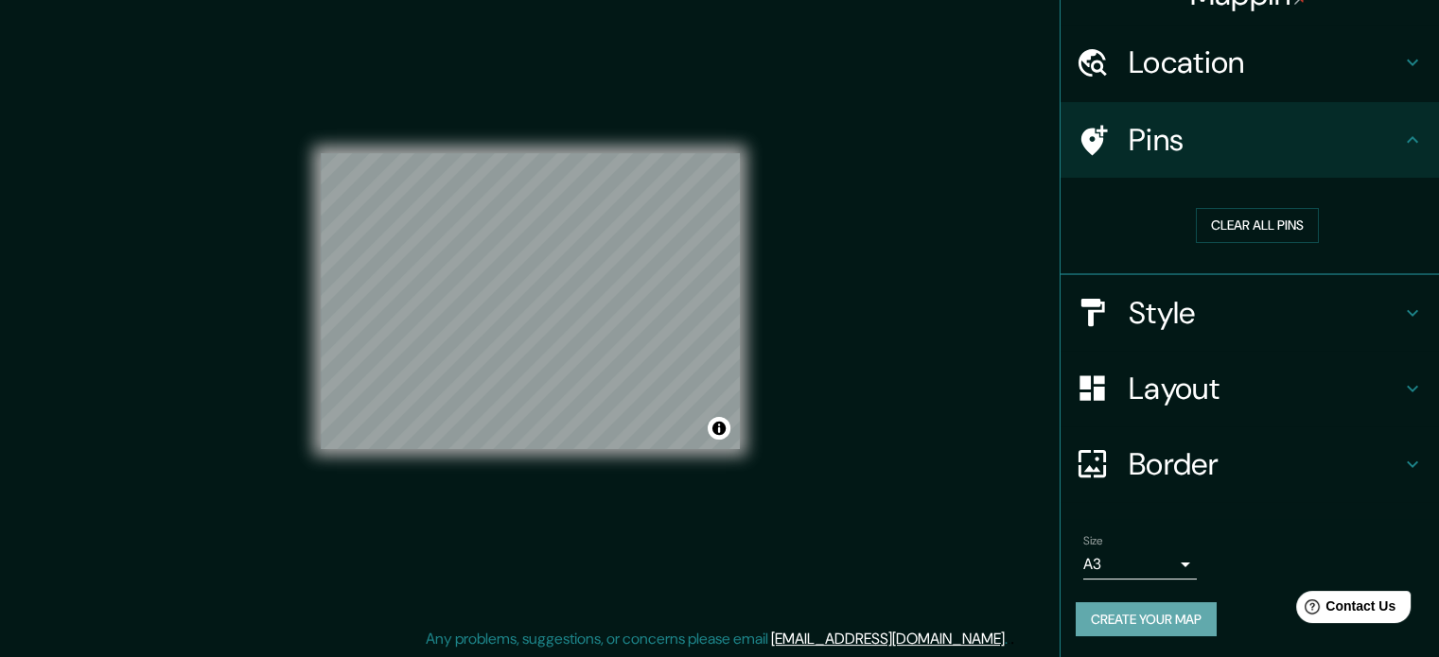
click at [1084, 604] on button "Create your map" at bounding box center [1145, 620] width 141 height 35
click at [627, 149] on div "© Mapbox © OpenStreetMap Improve this map" at bounding box center [530, 302] width 419 height 592
click at [808, 416] on div "Mappin Location [GEOGRAPHIC_DATA], [GEOGRAPHIC_DATA], [GEOGRAPHIC_DATA] Pins Cl…" at bounding box center [719, 316] width 1439 height 683
click at [647, 461] on div "© Mapbox © OpenStreetMap Improve this map" at bounding box center [530, 302] width 419 height 592
click at [731, 457] on div "© Mapbox © OpenStreetMap Improve this map" at bounding box center [530, 302] width 419 height 592
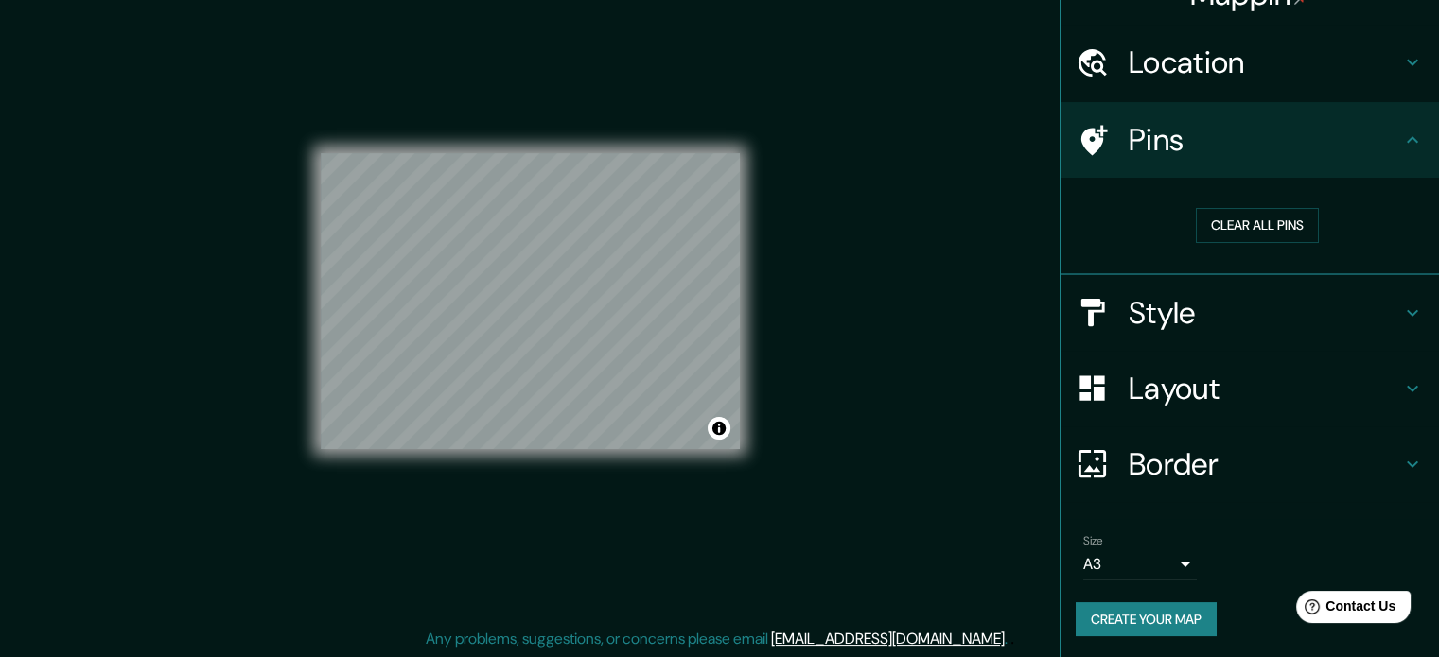
click at [585, 113] on div "© Mapbox © OpenStreetMap Improve this map" at bounding box center [530, 302] width 419 height 592
